Goal: Communication & Community: Answer question/provide support

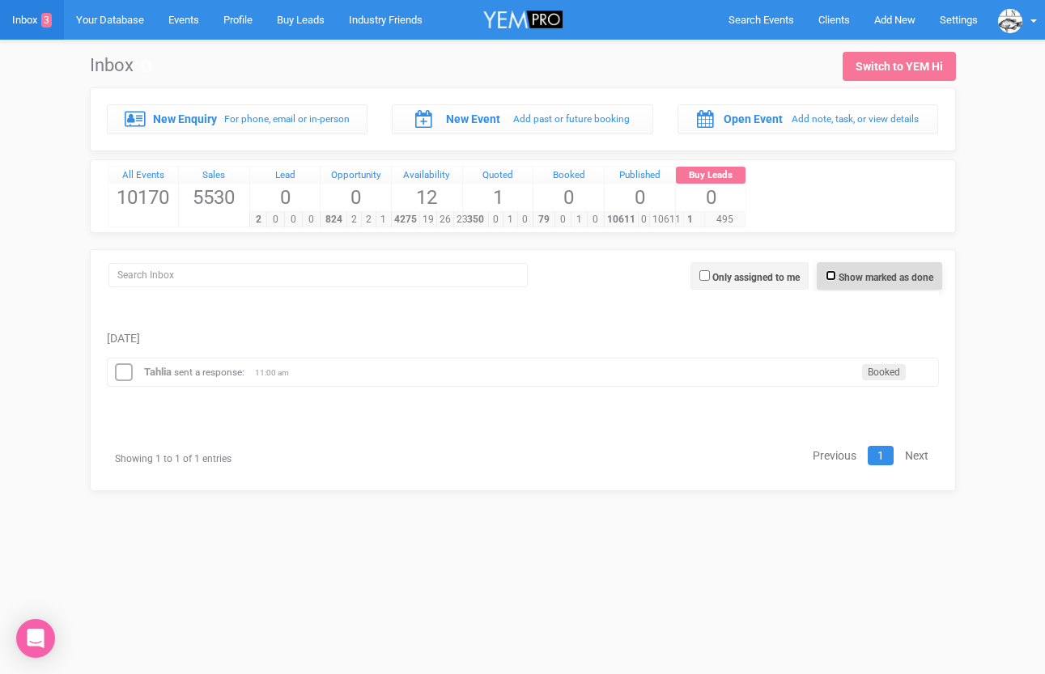
click at [829, 276] on input "Show marked as done" at bounding box center [830, 275] width 11 height 11
checkbox input "true"
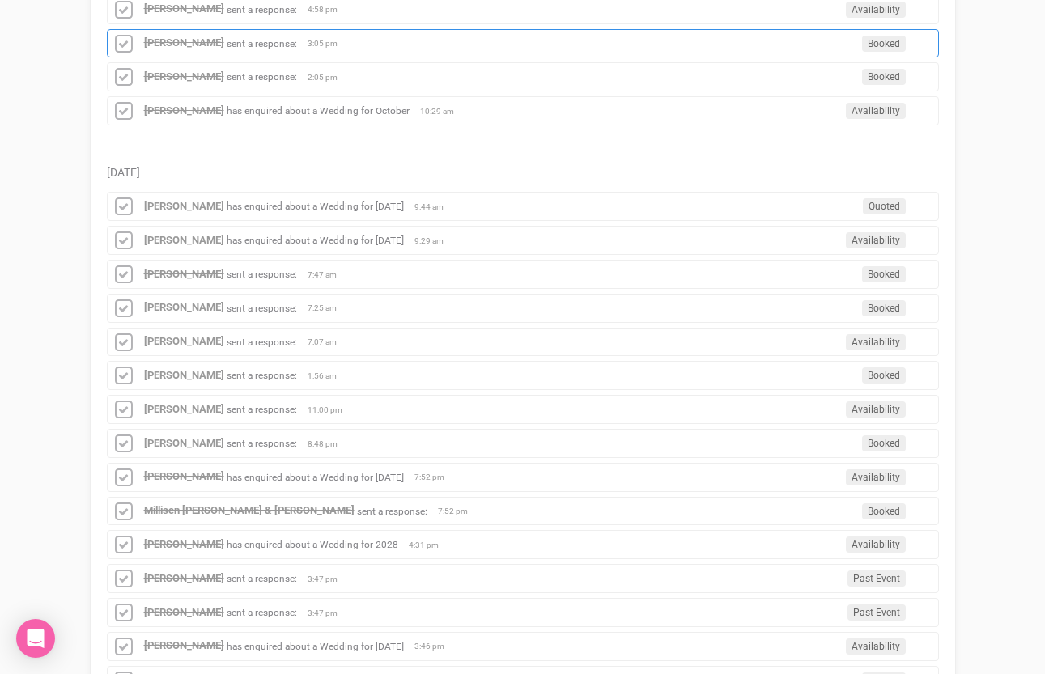
scroll to position [710, 0]
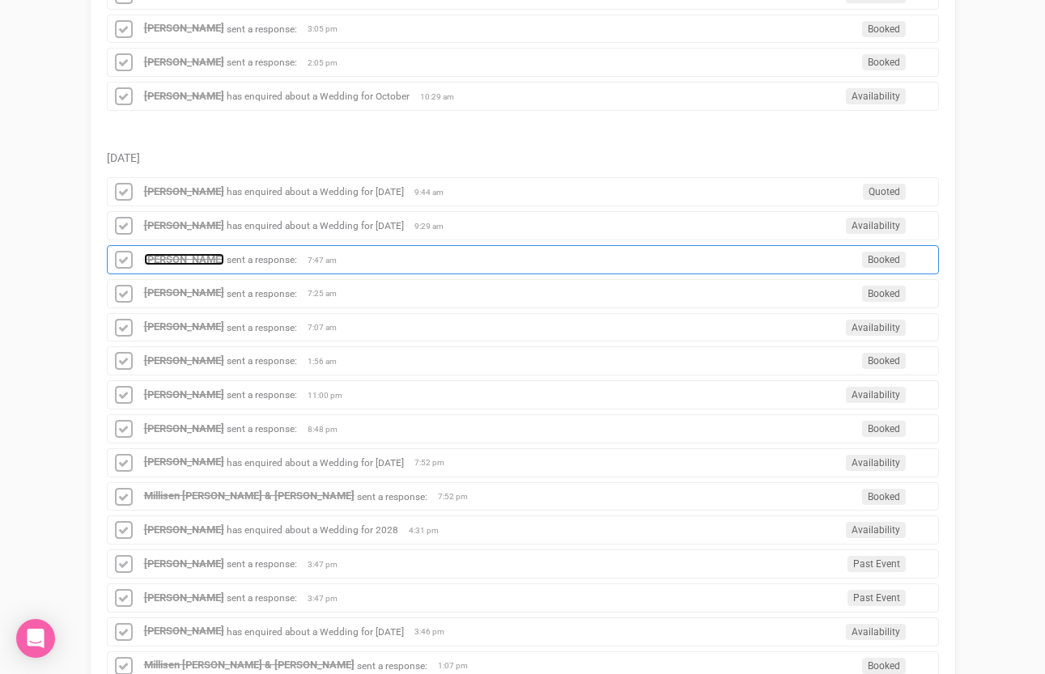
click at [168, 261] on strong "[PERSON_NAME]" at bounding box center [184, 259] width 80 height 12
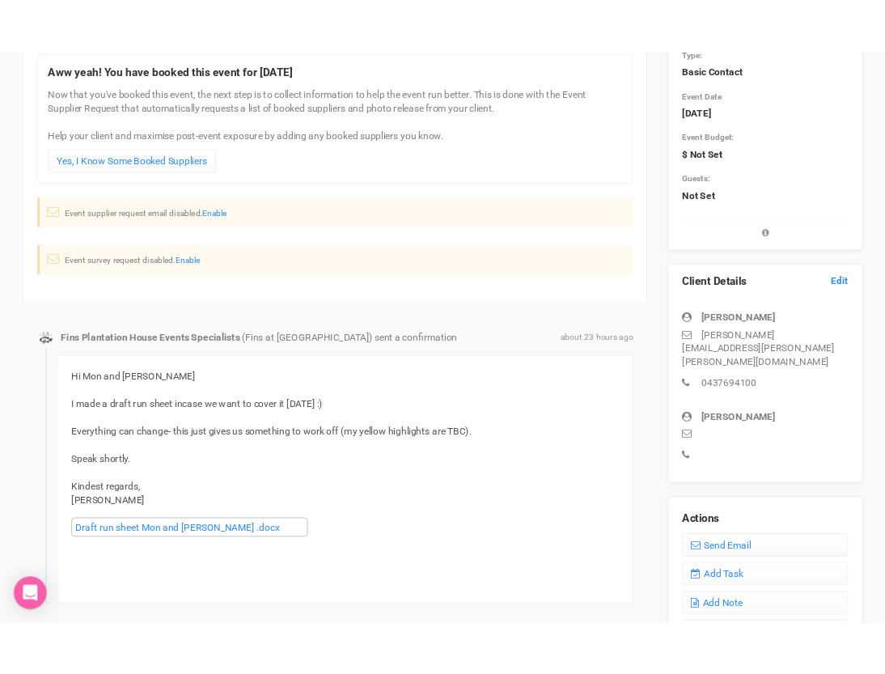
scroll to position [309, 0]
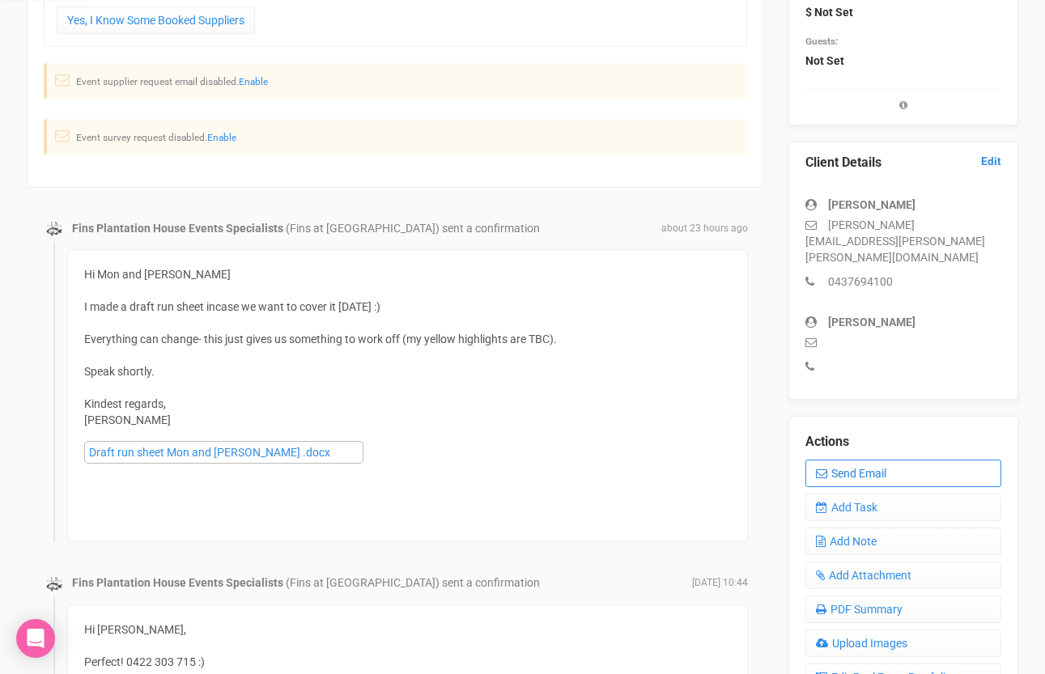
click at [854, 460] on link "Send Email" at bounding box center [903, 474] width 196 height 28
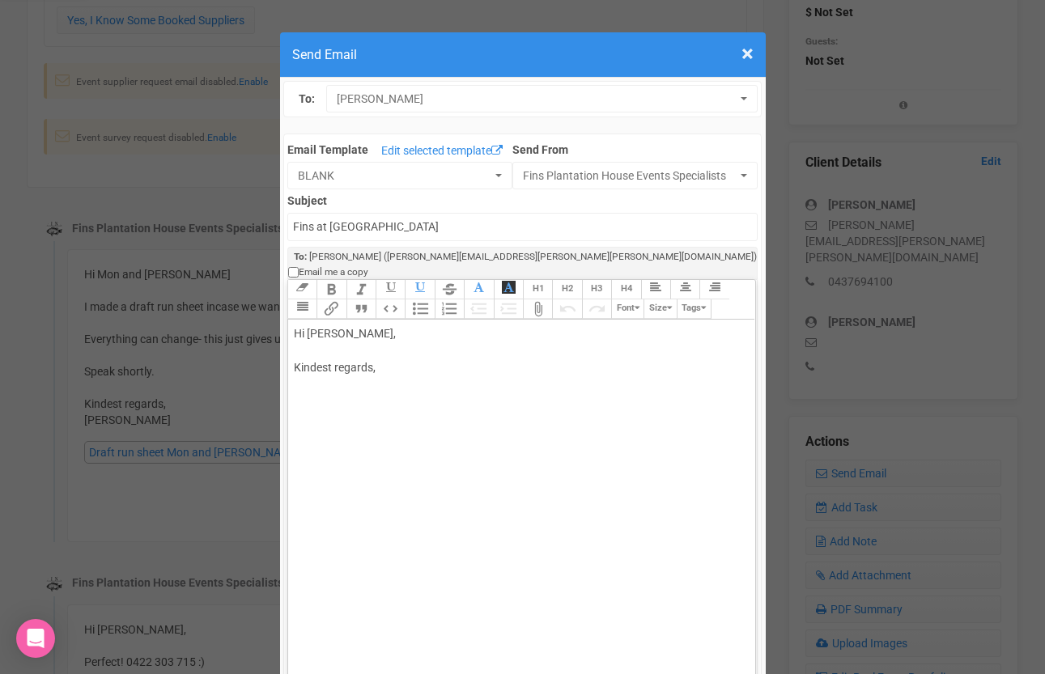
click at [388, 325] on div "Hi [PERSON_NAME], Kindest regards," at bounding box center [519, 367] width 450 height 85
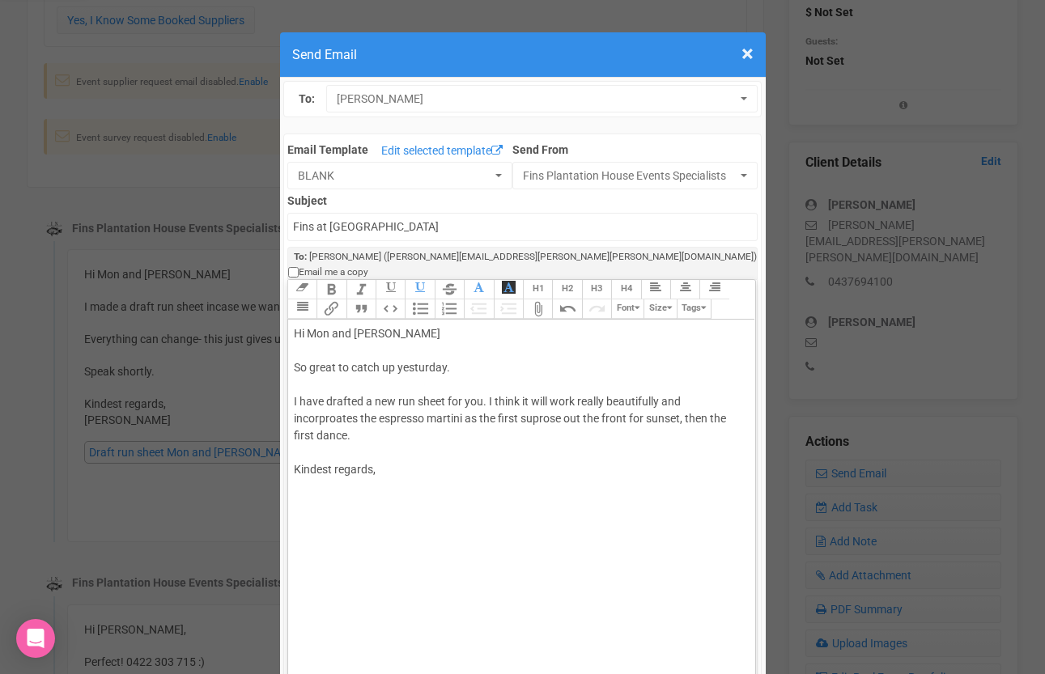
click at [629, 422] on div "Hi [PERSON_NAME] and [PERSON_NAME] great to catch up yesturday. I have drafted …" at bounding box center [519, 418] width 450 height 187
click at [547, 465] on div "Hi [PERSON_NAME] and [PERSON_NAME] great to catch up yesturday. I have drafted …" at bounding box center [519, 418] width 450 height 187
click at [420, 431] on div "Hi [PERSON_NAME] and [PERSON_NAME] great to catch up yesturday. I have drafted …" at bounding box center [519, 418] width 450 height 187
click at [415, 299] on button "Bullets" at bounding box center [419, 308] width 29 height 19
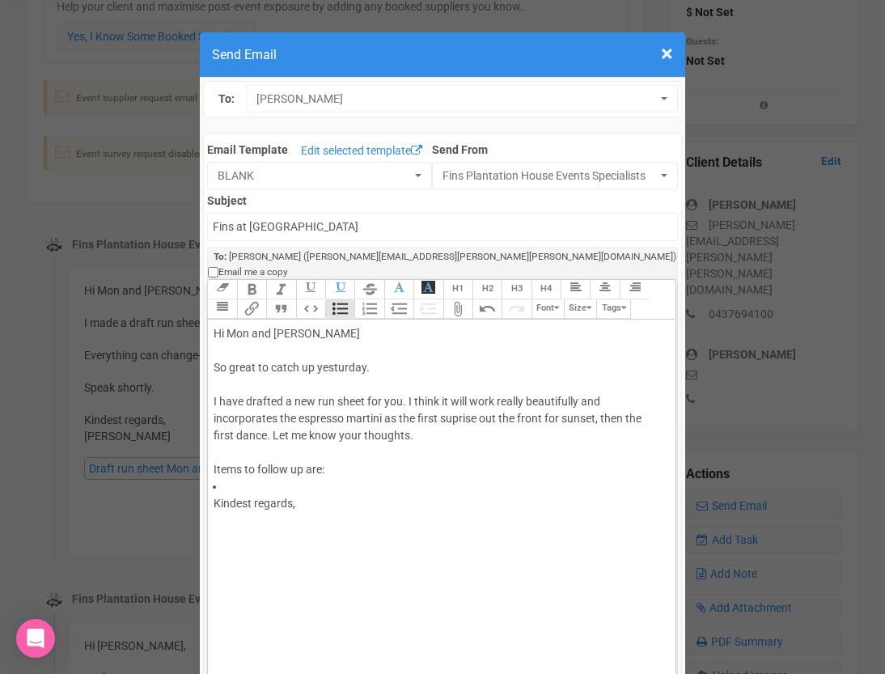
click at [322, 453] on div "Hi [PERSON_NAME] and [PERSON_NAME] great to catch up yesturday. I have drafted …" at bounding box center [439, 401] width 450 height 153
click at [247, 478] on li at bounding box center [444, 486] width 439 height 17
click at [345, 299] on button "Bullets" at bounding box center [339, 308] width 29 height 19
click at [368, 299] on button "Numbers" at bounding box center [368, 308] width 29 height 19
click at [343, 299] on button "Bullets" at bounding box center [339, 308] width 29 height 19
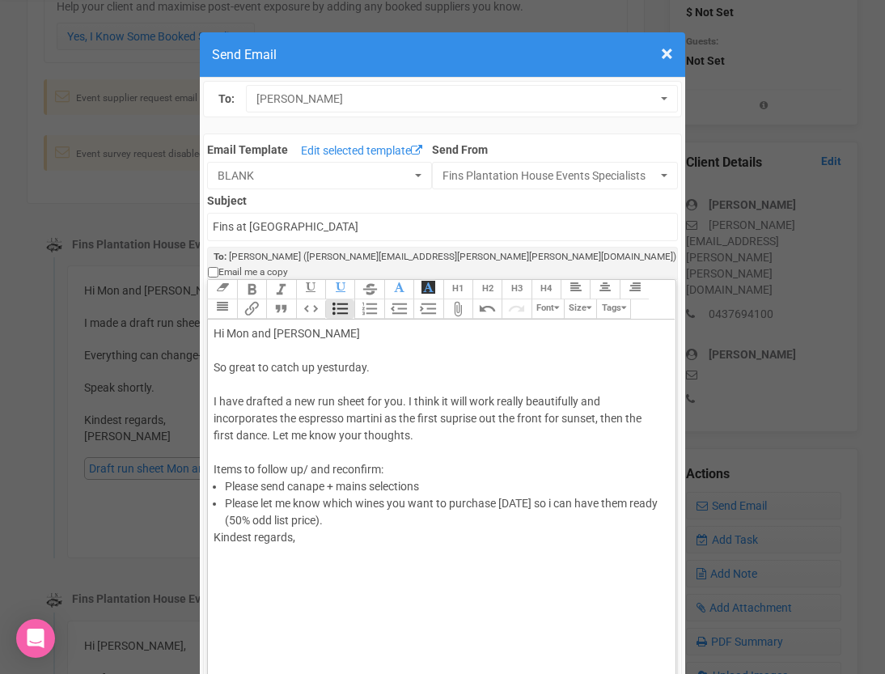
click at [375, 506] on li "Please let me know which wines you want to purchase [DATE] so i can have them r…" at bounding box center [444, 512] width 439 height 34
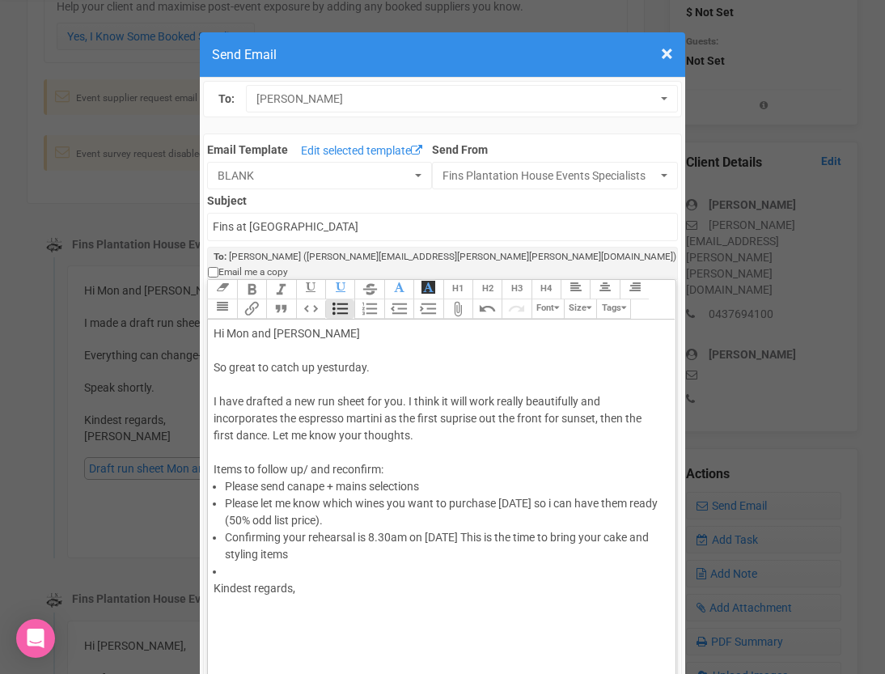
click at [432, 420] on div "Hi [PERSON_NAME] and [PERSON_NAME] great to catch up yesturday. I have drafted …" at bounding box center [439, 401] width 450 height 153
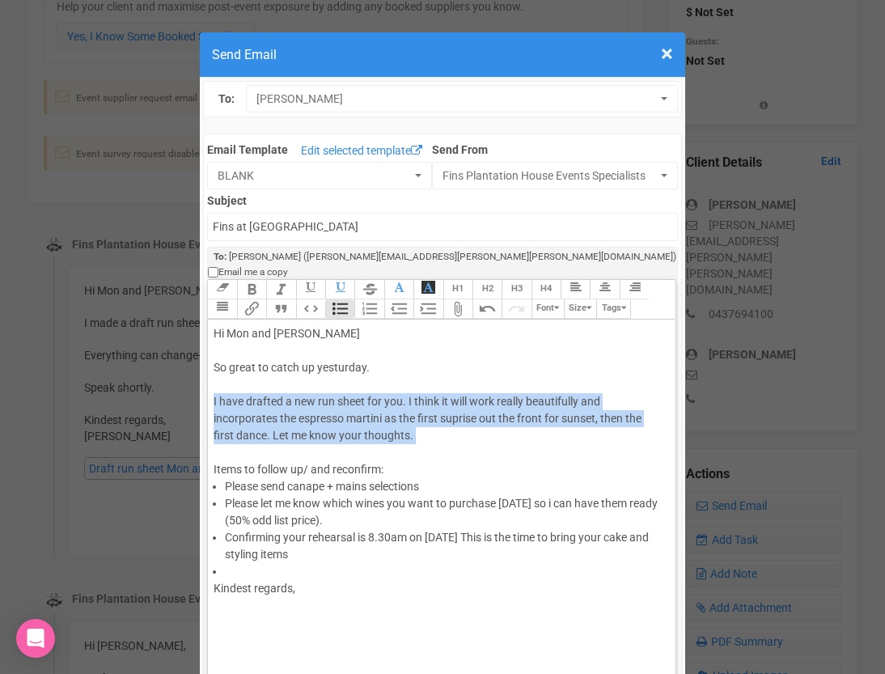
click at [432, 420] on div "Hi [PERSON_NAME] and [PERSON_NAME] great to catch up yesturday. I have drafted …" at bounding box center [439, 401] width 450 height 153
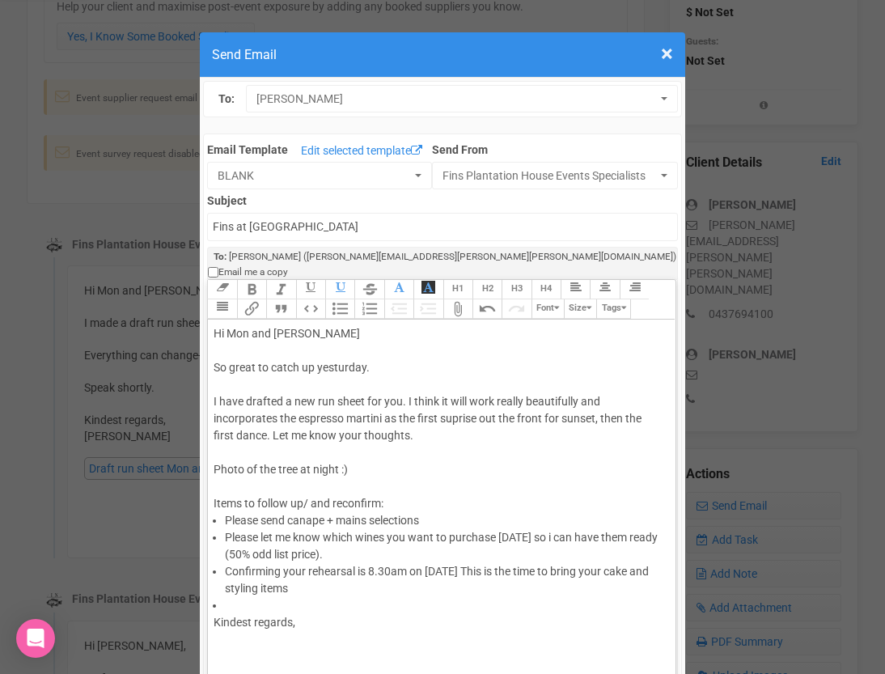
click at [343, 451] on div "Hi [PERSON_NAME] and [PERSON_NAME] great to catch up yesturday. I have drafted …" at bounding box center [439, 418] width 450 height 187
click at [297, 634] on div "Kindest regards," at bounding box center [439, 639] width 450 height 51
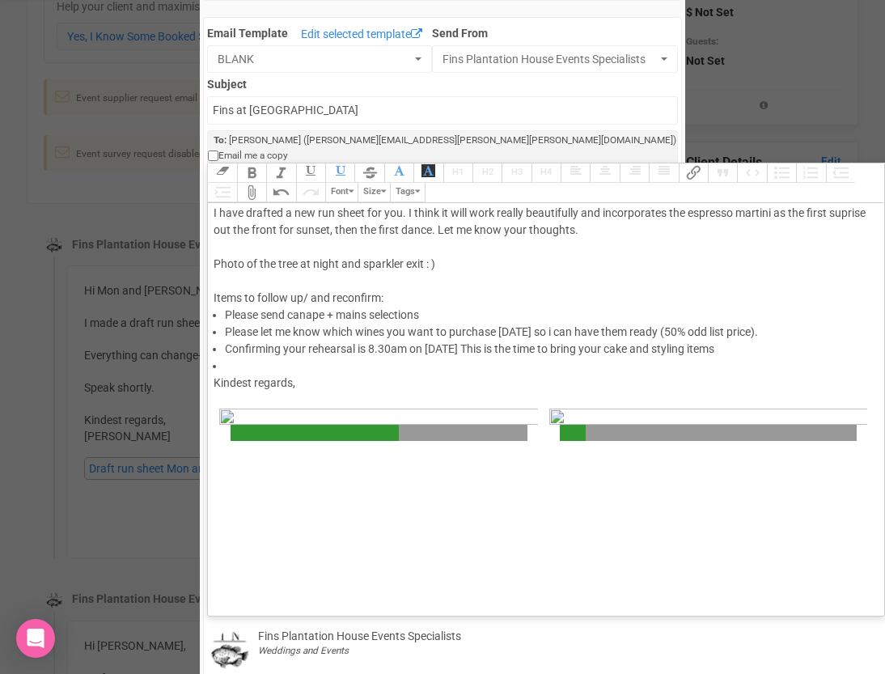
scroll to position [132, 0]
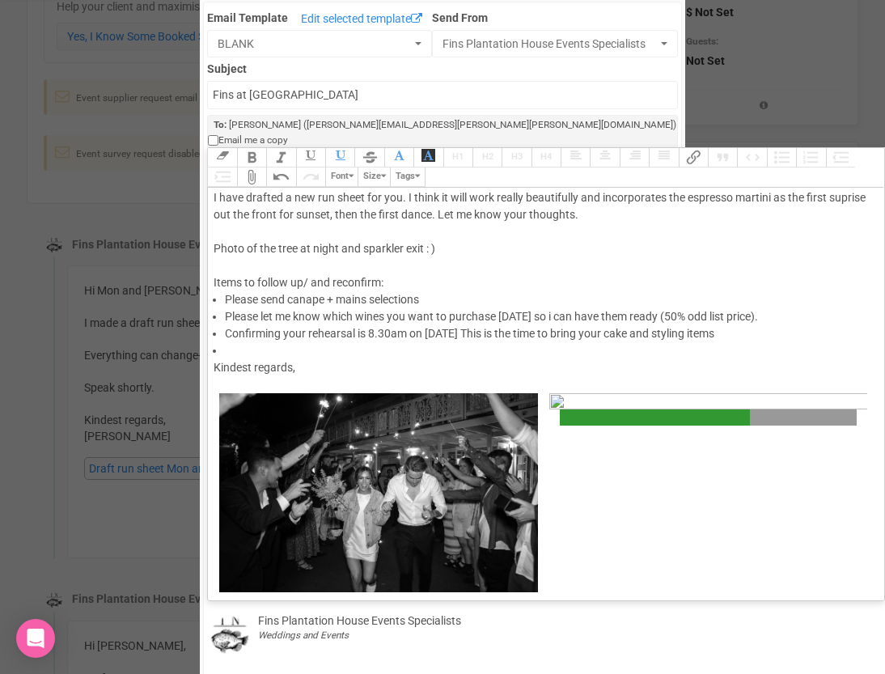
click at [494, 393] on div "Kindest regards," at bounding box center [544, 376] width 660 height 34
click at [544, 435] on figure "James&Shenae-610.jpg 11.56 MB" at bounding box center [709, 499] width 330 height 212
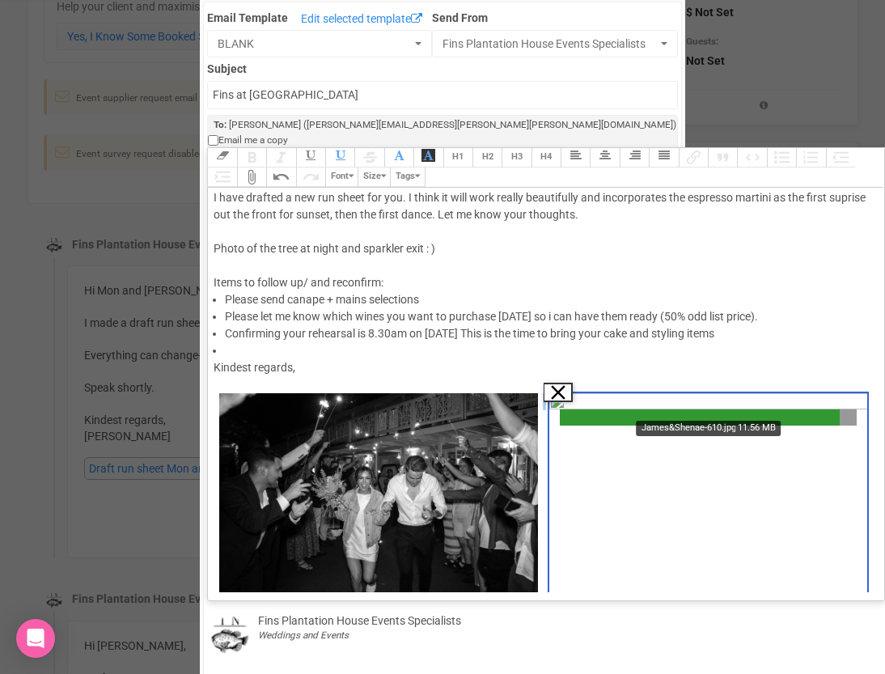
click at [544, 402] on button "Remove" at bounding box center [558, 392] width 29 height 19
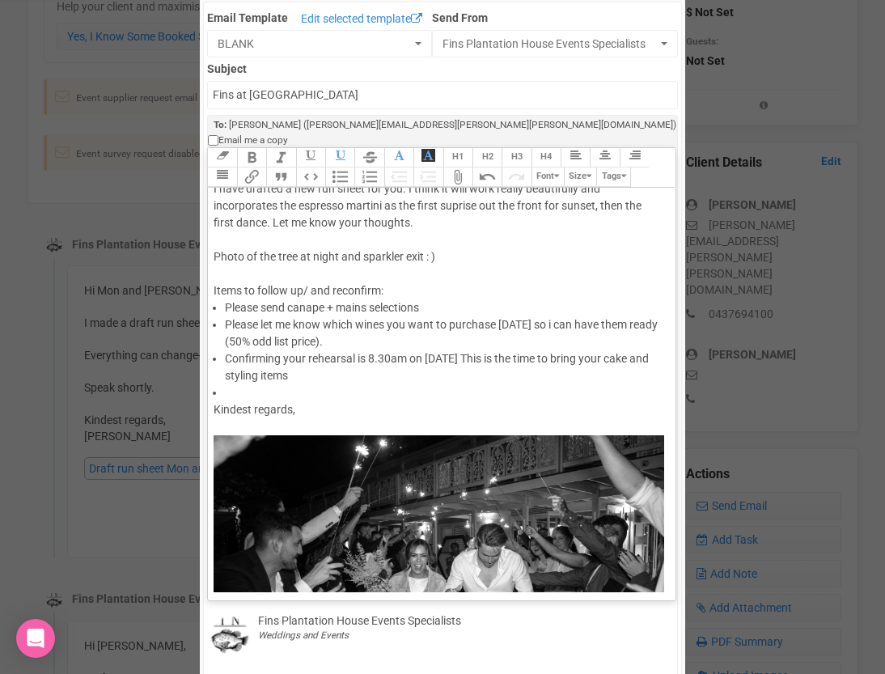
scroll to position [122, 0]
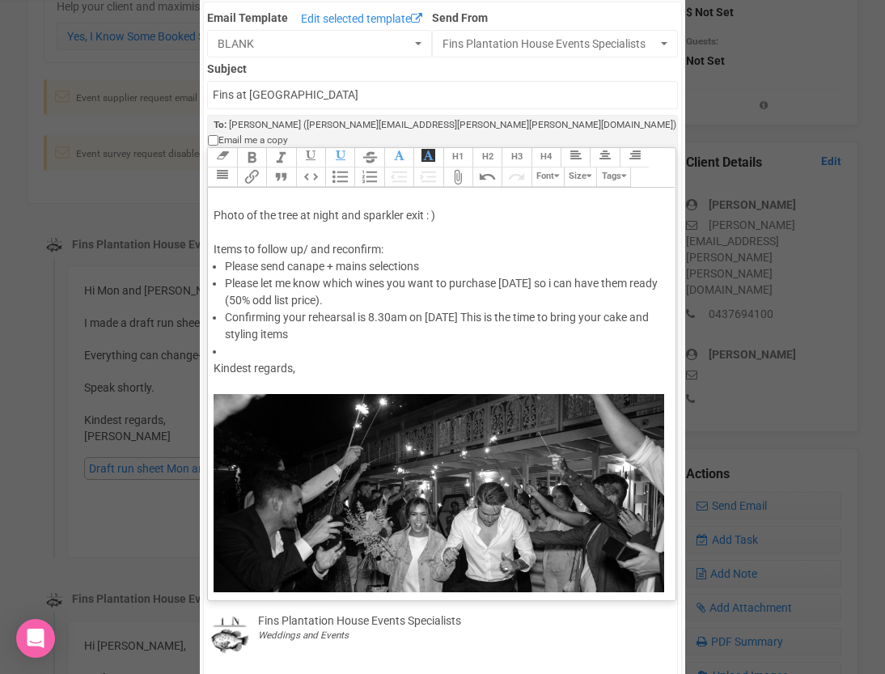
click at [315, 370] on div "Kindest regards," at bounding box center [439, 377] width 450 height 34
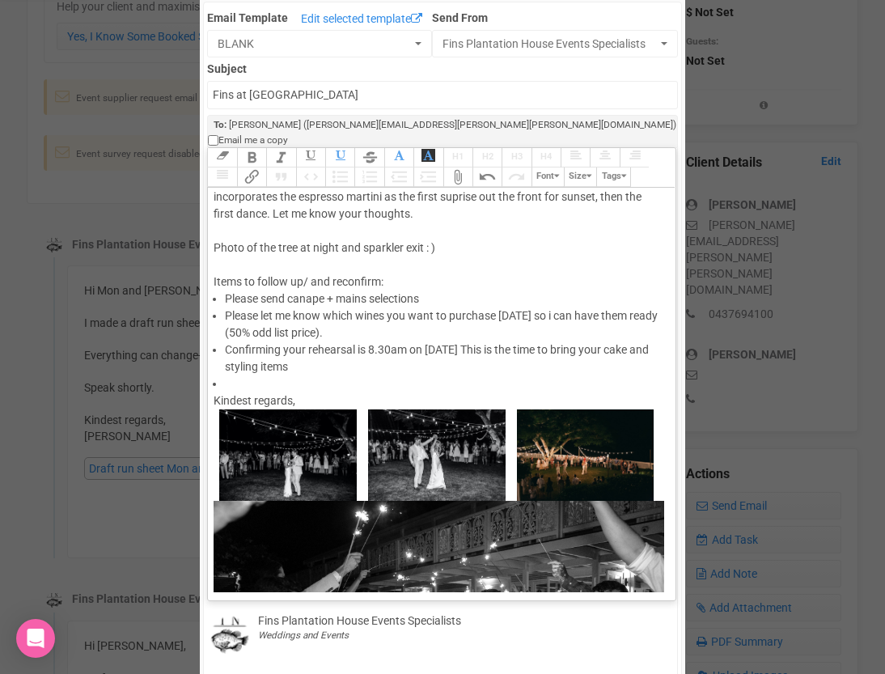
scroll to position [89, 0]
click at [344, 231] on div "Hi [PERSON_NAME] and [PERSON_NAME] great to catch up yesturday. I have drafted …" at bounding box center [439, 197] width 450 height 187
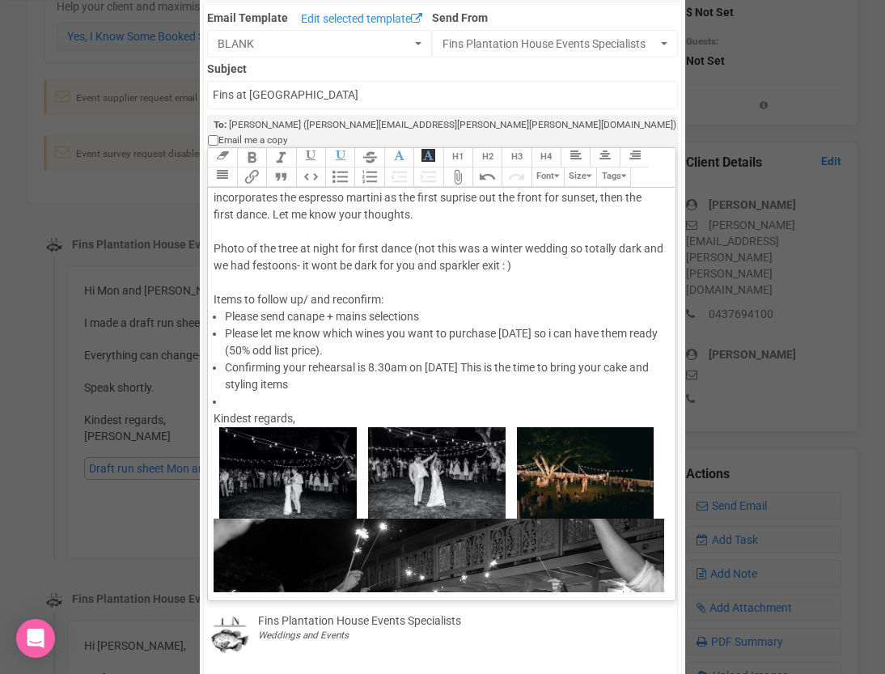
click at [337, 410] on div "Kindest regards," at bounding box center [439, 418] width 450 height 17
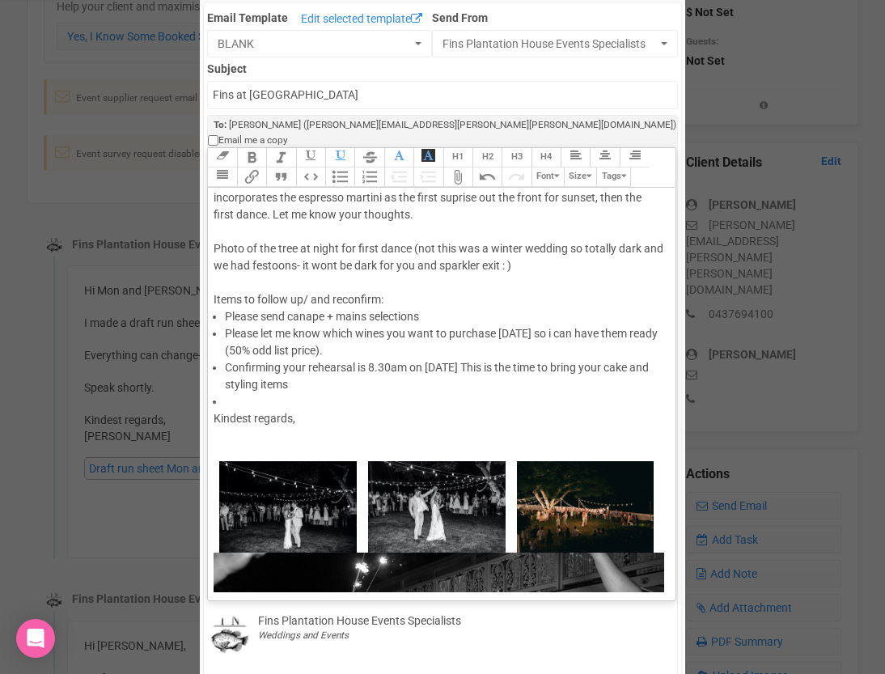
click at [94, 161] on div "× Close Send Email To: [PERSON_NAME] [PERSON_NAME] [PERSON_NAME] Email Template…" at bounding box center [442, 593] width 885 height 1402
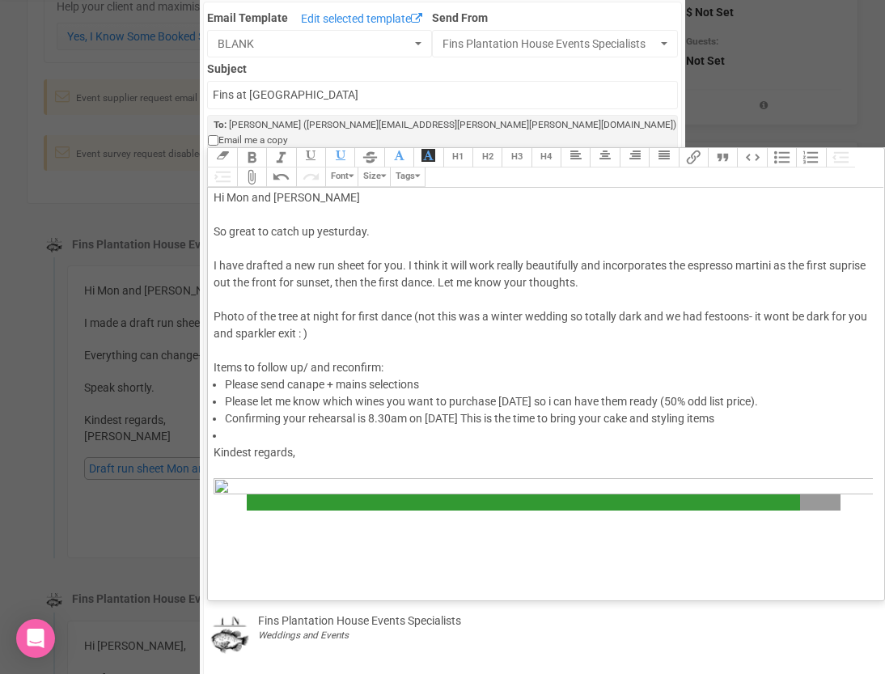
scroll to position [0, 0]
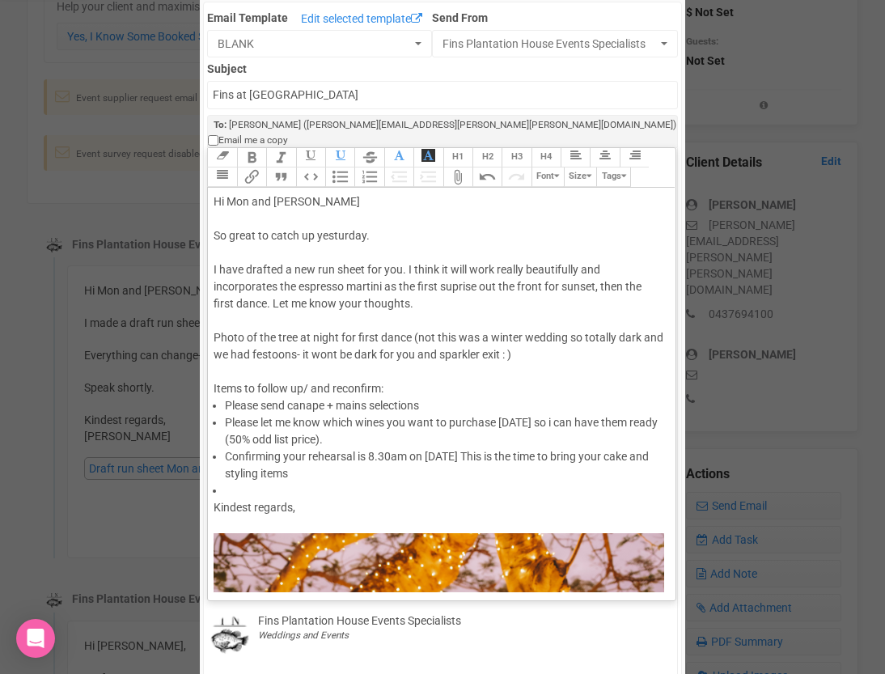
click at [439, 318] on div "Hi [PERSON_NAME] and [PERSON_NAME] great to catch up yesturday. I have drafted …" at bounding box center [439, 295] width 450 height 204
click at [340, 461] on li "Confirming your rehearsal is 8.30am on [DATE] This is the time to bring your ca…" at bounding box center [444, 465] width 439 height 34
click at [360, 482] on li at bounding box center [444, 490] width 439 height 17
click at [98, 163] on div "× Close Send Email To: [PERSON_NAME] [PERSON_NAME] [PERSON_NAME] Email Template…" at bounding box center [442, 593] width 885 height 1402
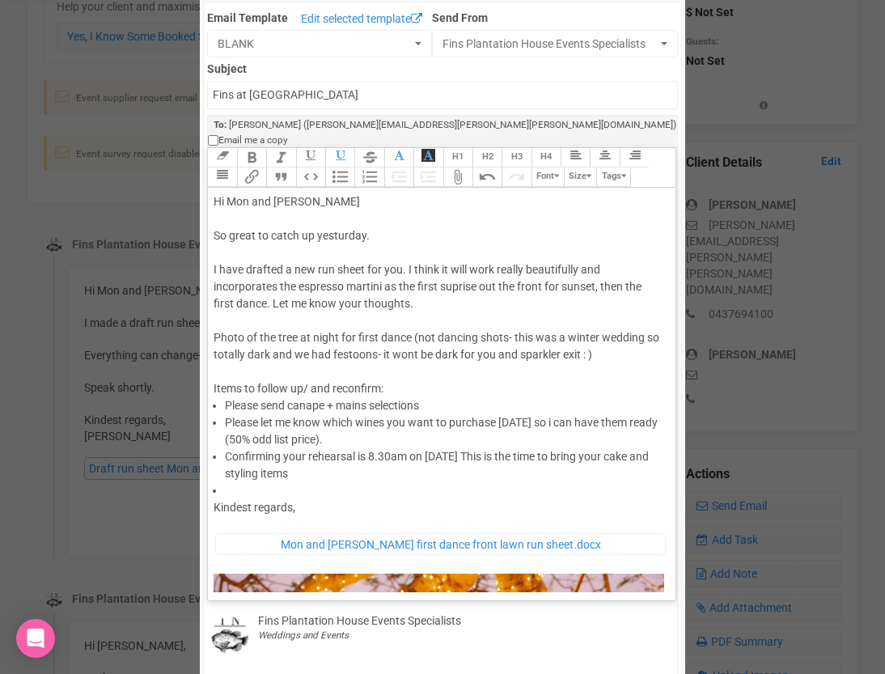
click at [344, 482] on li at bounding box center [444, 490] width 439 height 17
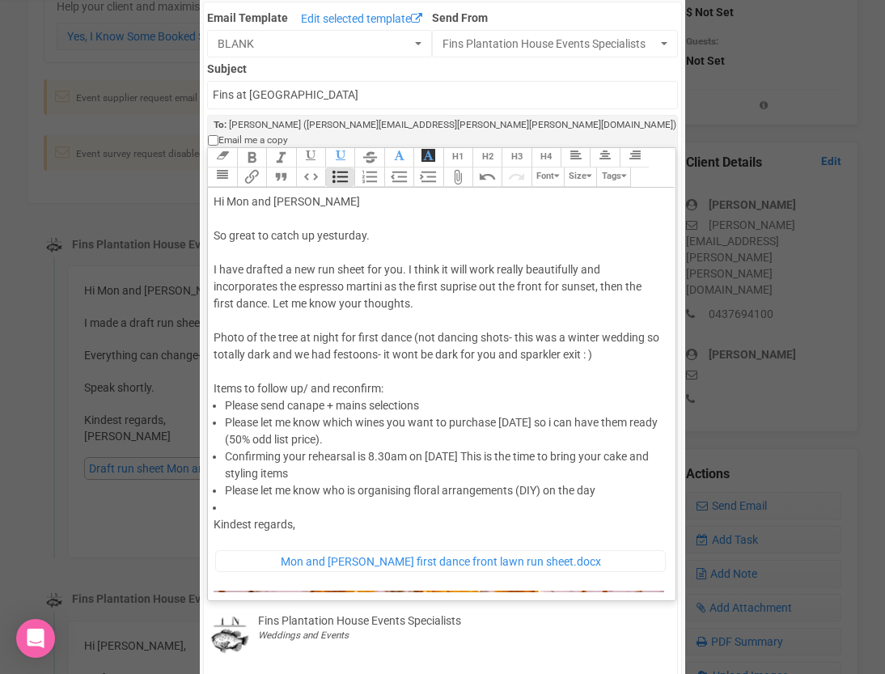
click at [600, 482] on li "Please let me know who is organising floral arrangements (DIY) on the day" at bounding box center [444, 490] width 439 height 17
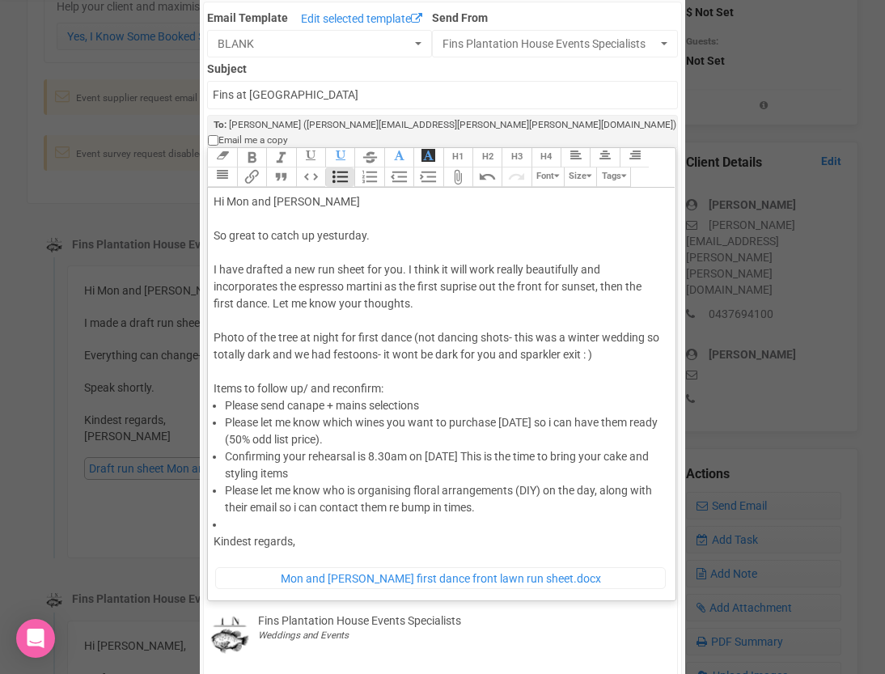
click at [461, 516] on li at bounding box center [444, 524] width 439 height 17
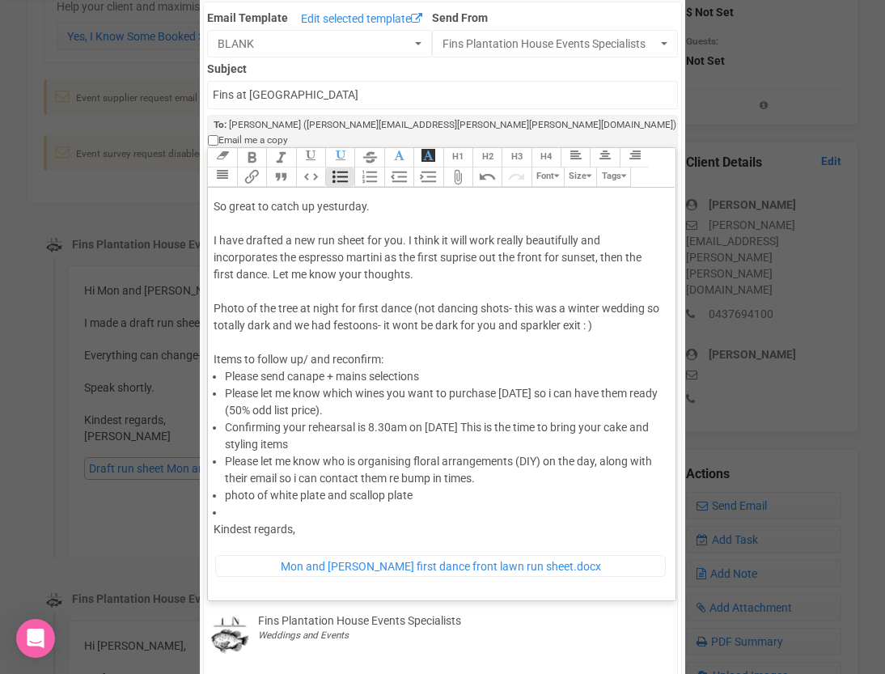
scroll to position [40, 0]
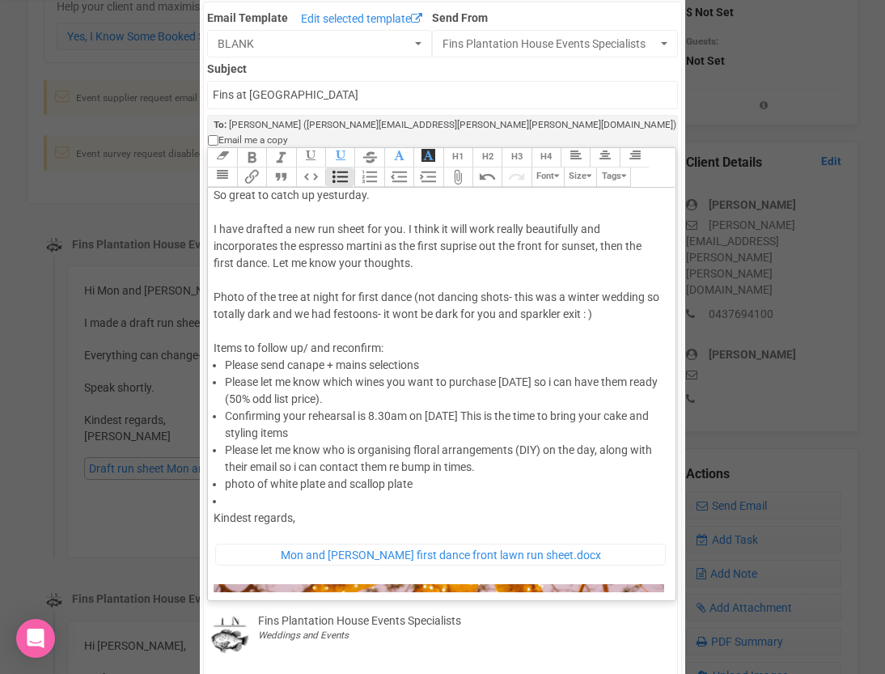
click at [99, 162] on div "× Close Send Email To: [PERSON_NAME] [PERSON_NAME] [PERSON_NAME] Email Template…" at bounding box center [442, 593] width 885 height 1402
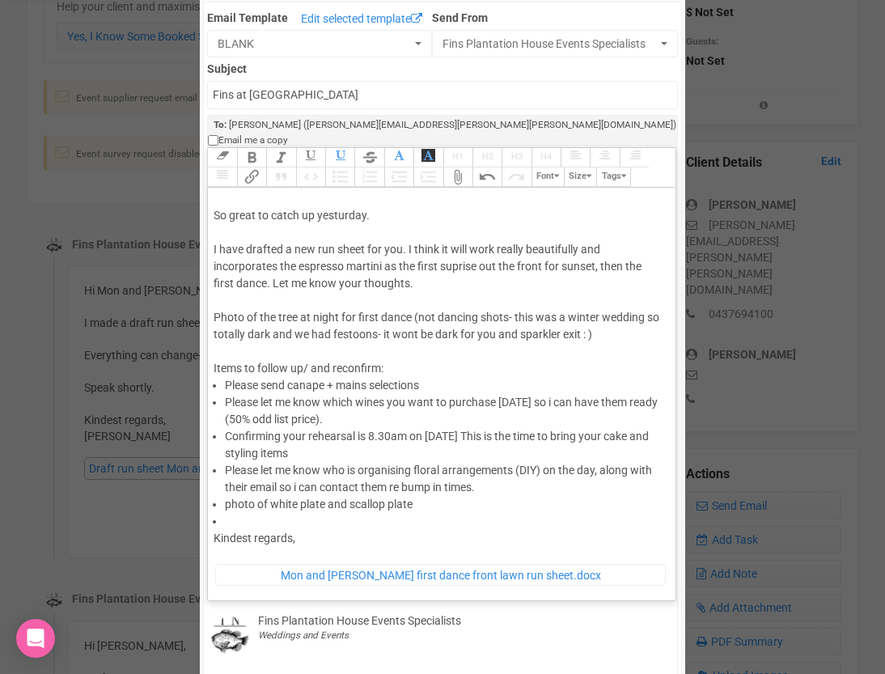
scroll to position [0, 0]
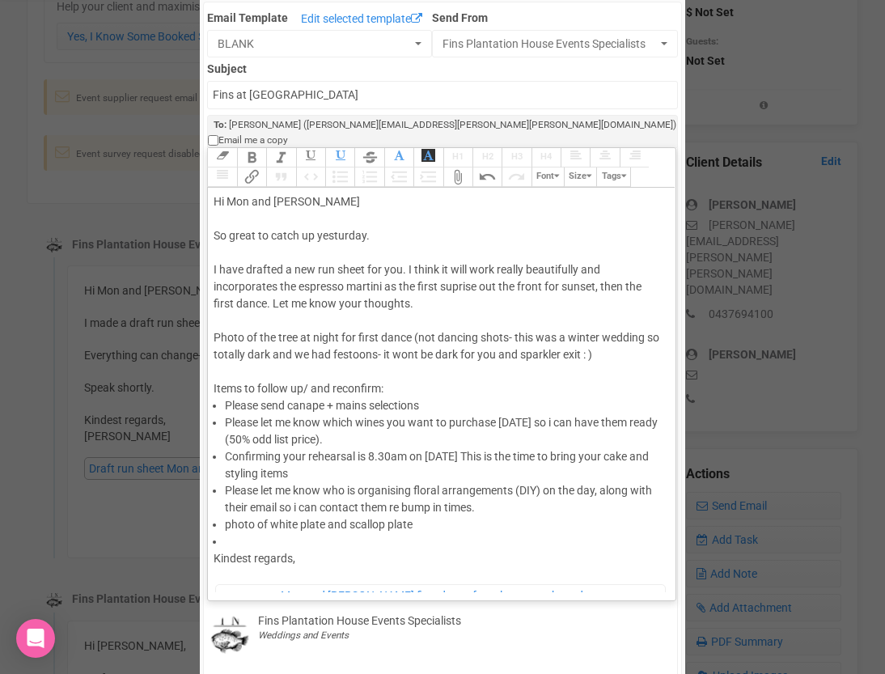
click at [456, 516] on li "photo of white plate and scallop plate" at bounding box center [444, 524] width 439 height 17
click at [489, 492] on li "Please let me know who is organising floral arrangements (DIY) on the day, alon…" at bounding box center [444, 499] width 439 height 34
click at [299, 533] on li at bounding box center [444, 541] width 439 height 17
click at [460, 533] on li "Confirming you are aware staring one hr early (3pm- cerme" at bounding box center [444, 541] width 439 height 17
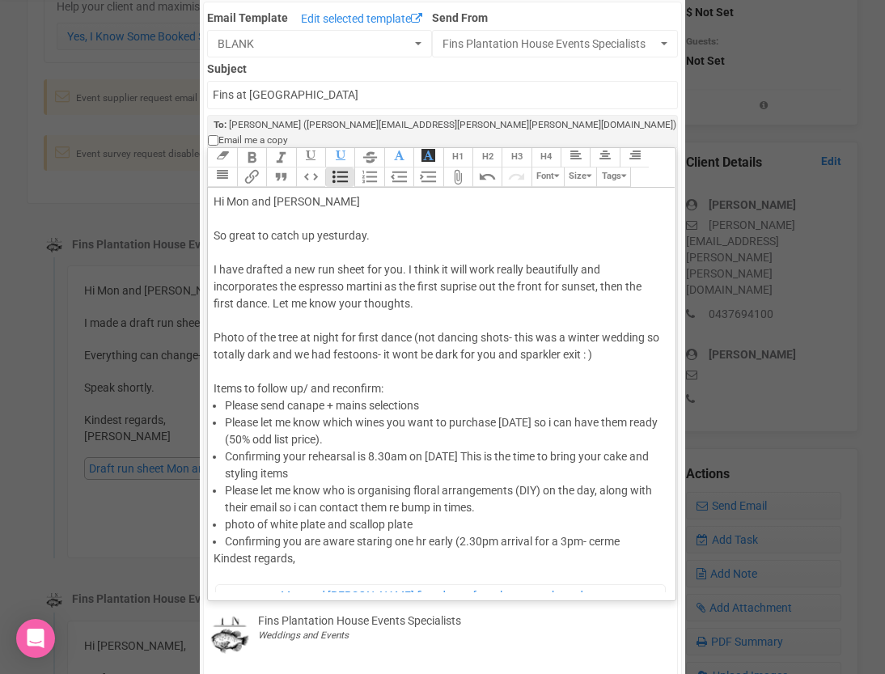
click at [591, 533] on li "Confirming you are aware staring one hr early (2.30pm arrival for a 3pm- cerme" at bounding box center [444, 541] width 439 height 17
click at [619, 533] on li "Confirming you are aware staring one hr early (2.30pm arrival for a 3pm cerme" at bounding box center [444, 541] width 439 height 17
click at [283, 541] on li "Confirming you are aware staring one hr early (2.30pm arrival for a 3pm ceremon…" at bounding box center [444, 550] width 439 height 34
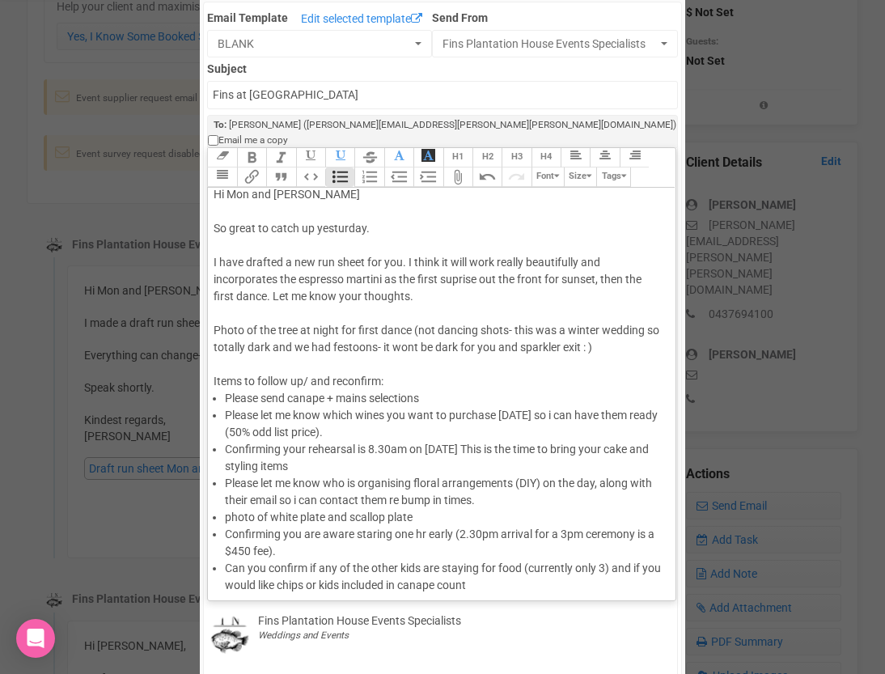
scroll to position [24, 0]
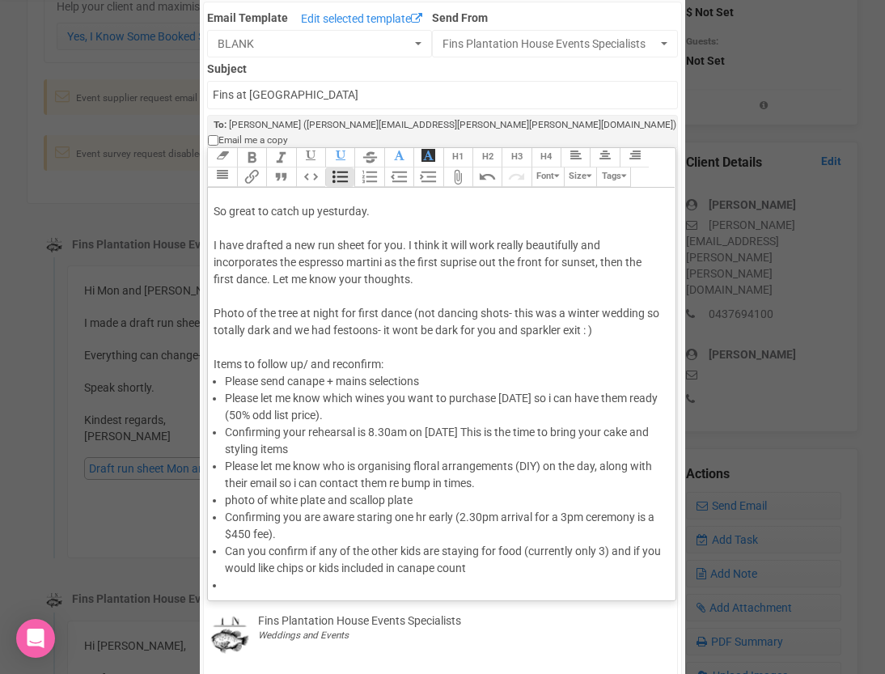
click at [435, 265] on div "Hi [PERSON_NAME] and [PERSON_NAME] great to catch up yesturday. I have drafted …" at bounding box center [439, 271] width 450 height 204
click at [373, 577] on li at bounding box center [444, 585] width 439 height 17
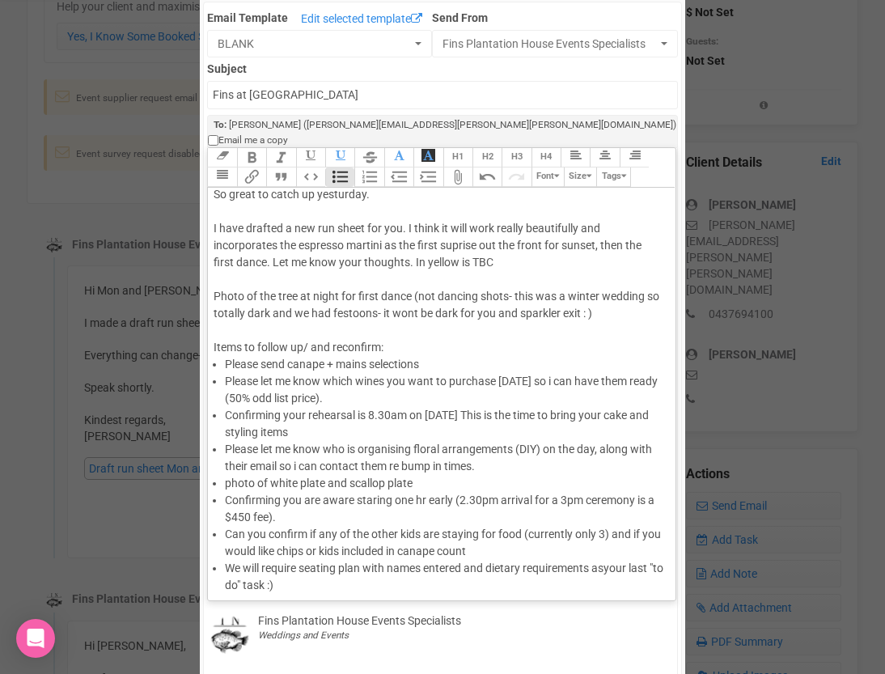
click at [605, 560] on li "We will require seating plan with names entered and dietary requirements asyour…" at bounding box center [444, 577] width 439 height 34
click at [579, 541] on li "Can you confirm if any of the other kids are staying for food (currently only 3…" at bounding box center [444, 543] width 439 height 34
click at [489, 560] on li at bounding box center [444, 568] width 439 height 17
click at [480, 538] on li "Can you confirm if any of the other kids are staying for food (currently only 3…" at bounding box center [444, 543] width 439 height 34
click at [356, 569] on li "Can you confirm if any of the other kids are staying for food (currently only 3…" at bounding box center [444, 560] width 439 height 68
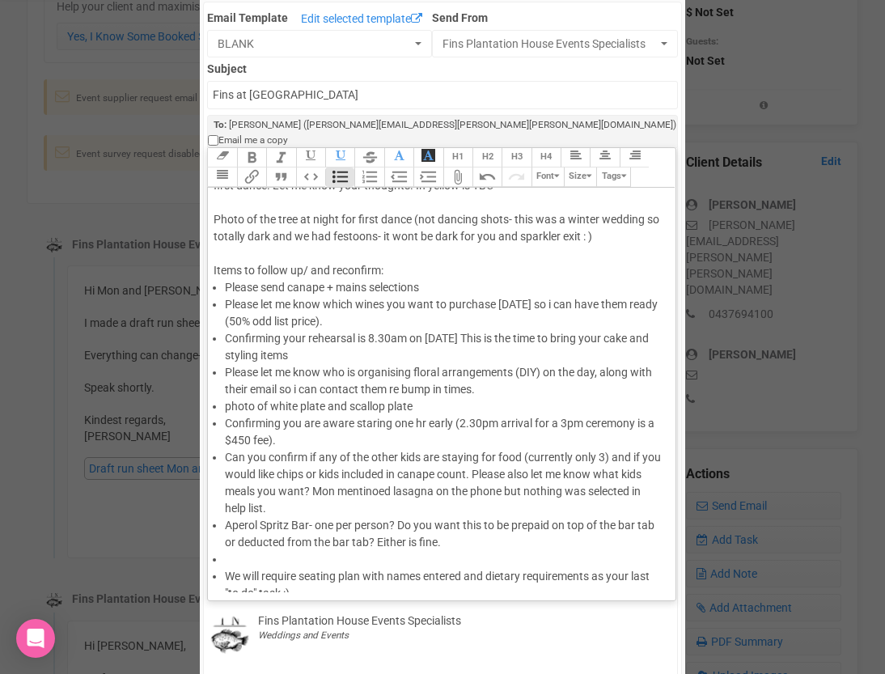
scroll to position [119, 0]
click at [309, 550] on li at bounding box center [444, 558] width 439 height 17
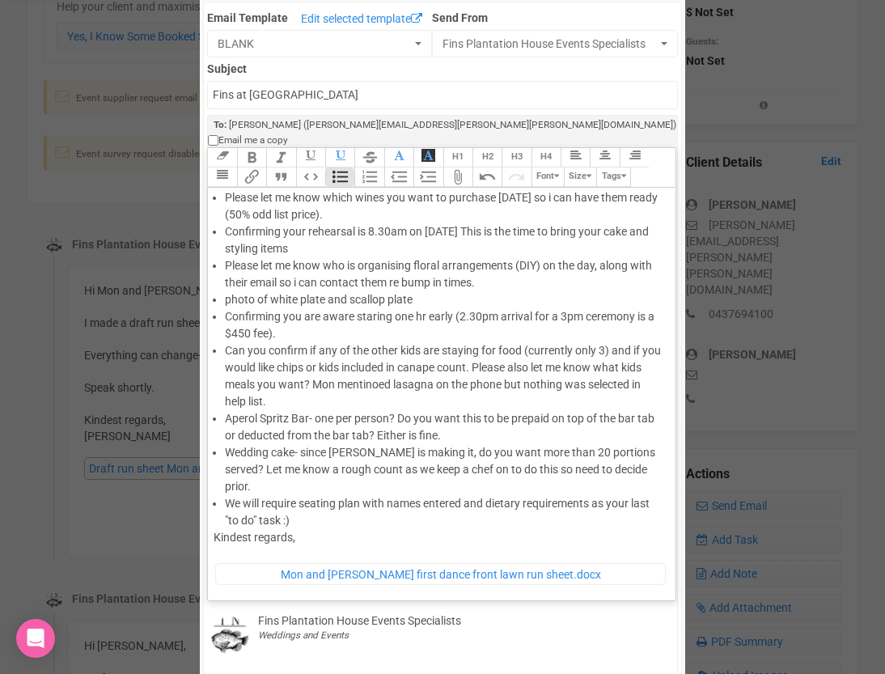
scroll to position [270, 0]
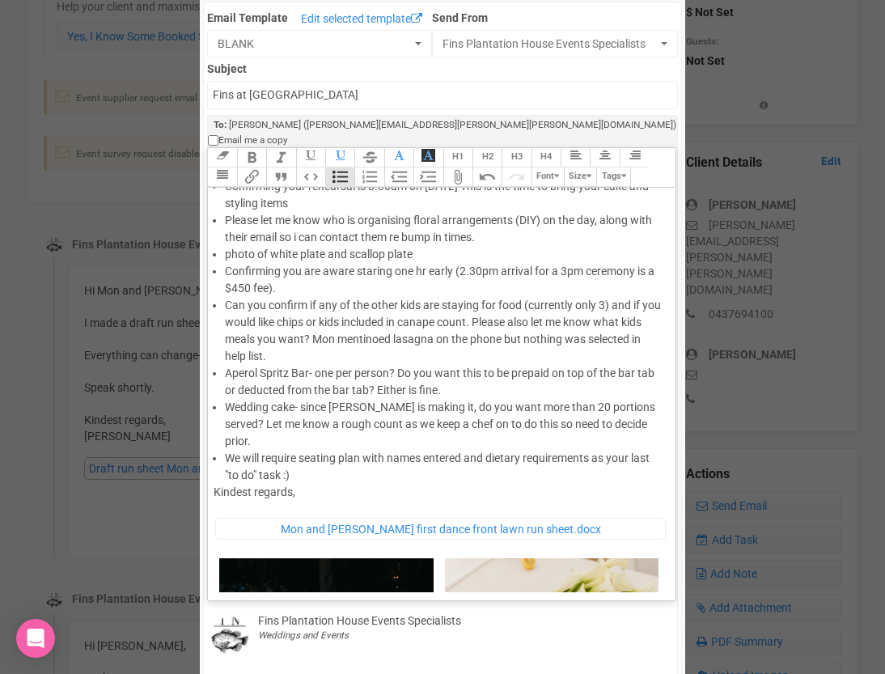
click at [367, 450] on li "We will require seating plan with names entered and dietary requirements as you…" at bounding box center [444, 467] width 439 height 34
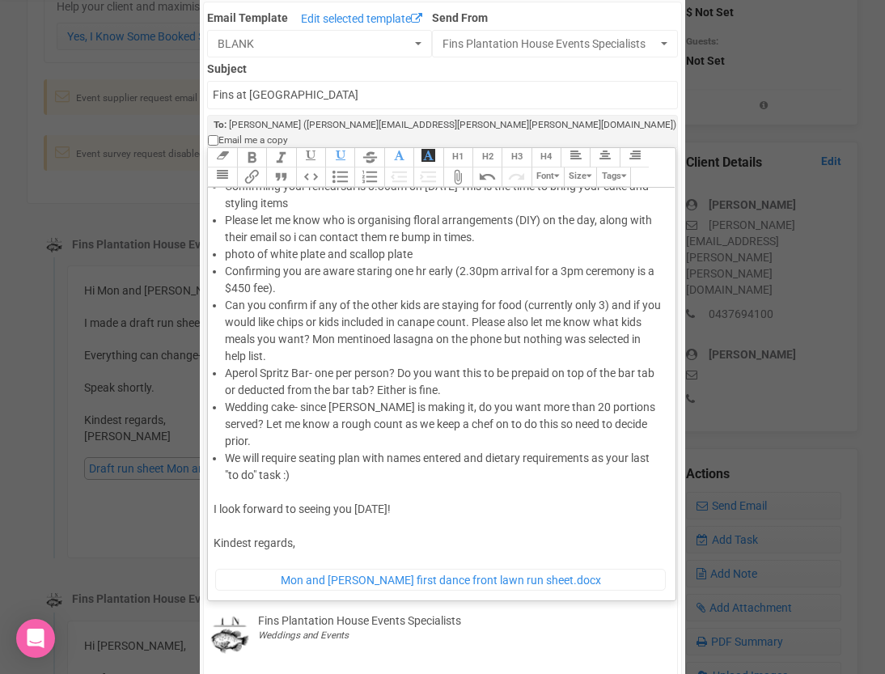
click at [337, 535] on div "Kindest regards, ﻿ Mon and [PERSON_NAME] first dance front lawn run sheet.docx ﻿" at bounding box center [439, 572] width 450 height 74
type trix-editor "<div>Hi [PERSON_NAME] and [PERSON_NAME]<br><br>So great to catch up yesturday.&…"
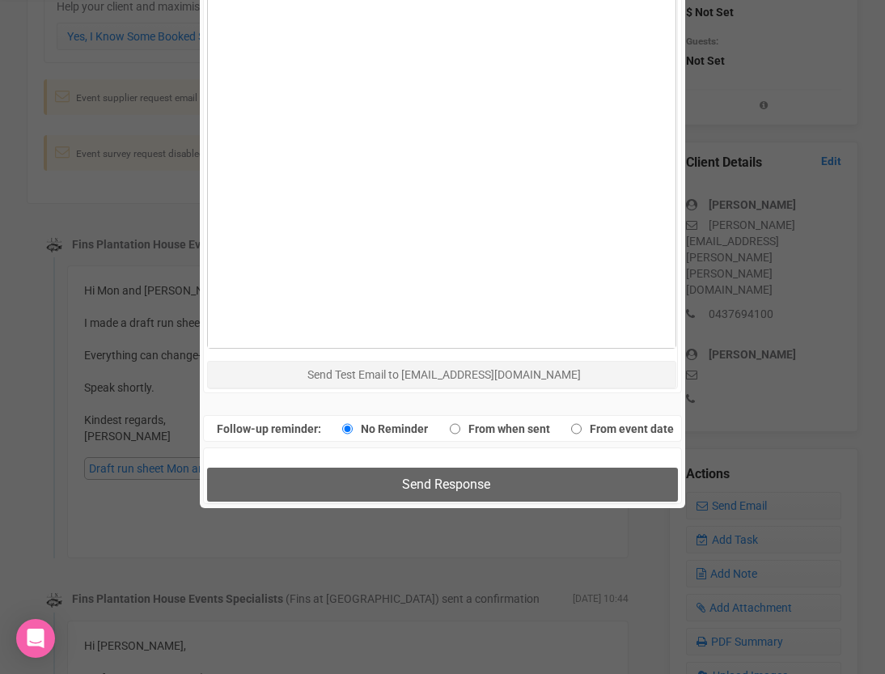
scroll to position [938, 0]
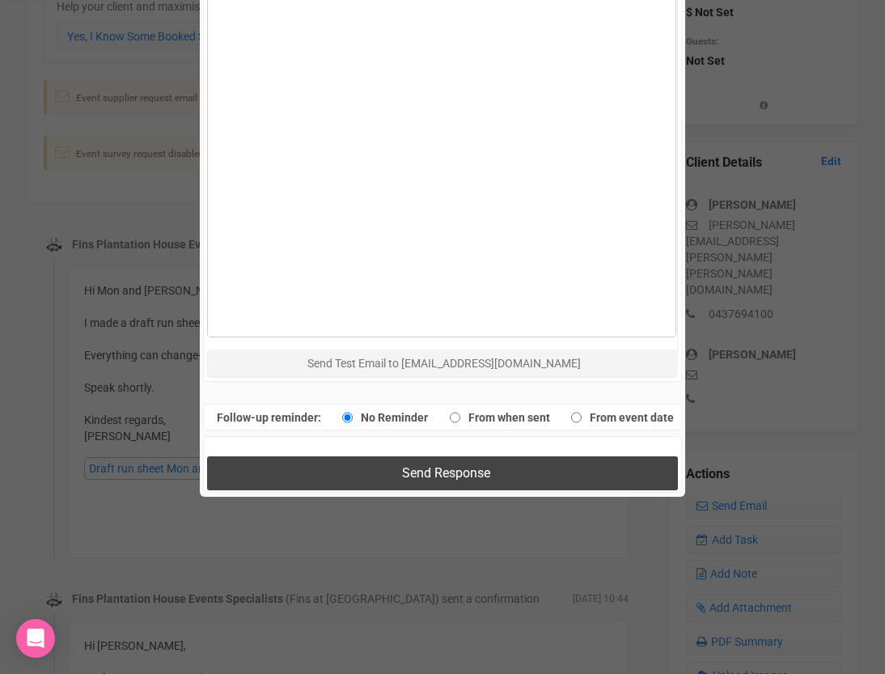
click at [384, 462] on button "Send Response" at bounding box center [442, 472] width 470 height 33
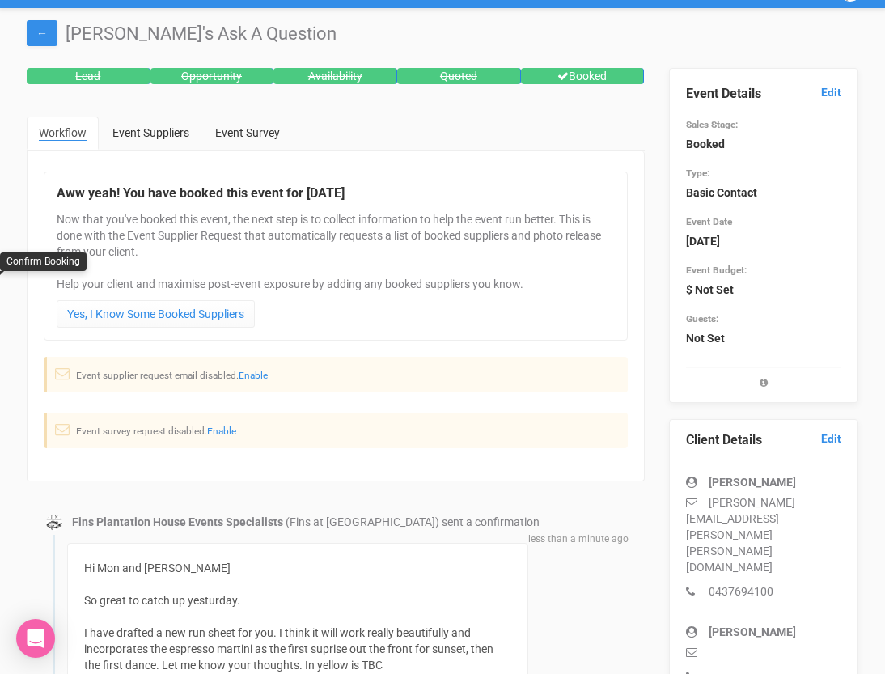
scroll to position [0, 0]
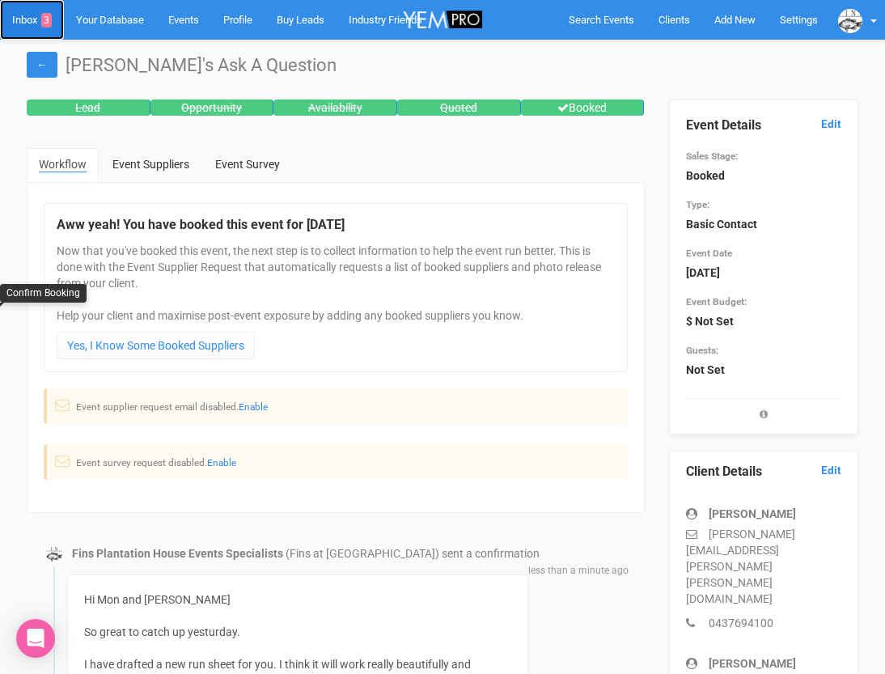
click at [29, 24] on link "Inbox 3" at bounding box center [32, 20] width 64 height 40
